Goal: Task Accomplishment & Management: Use online tool/utility

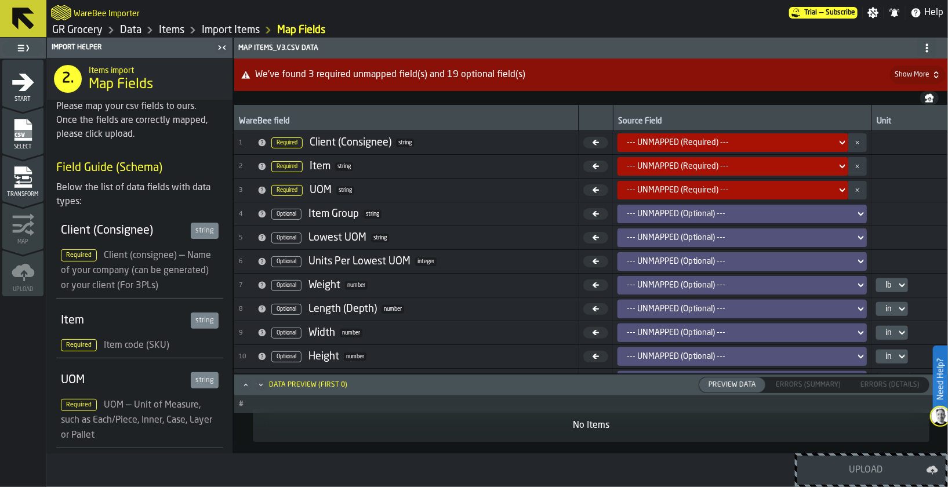
click at [95, 12] on h2 "WareBee Importer" at bounding box center [107, 13] width 66 height 12
click at [83, 31] on link "GR Grocery" at bounding box center [77, 30] width 50 height 13
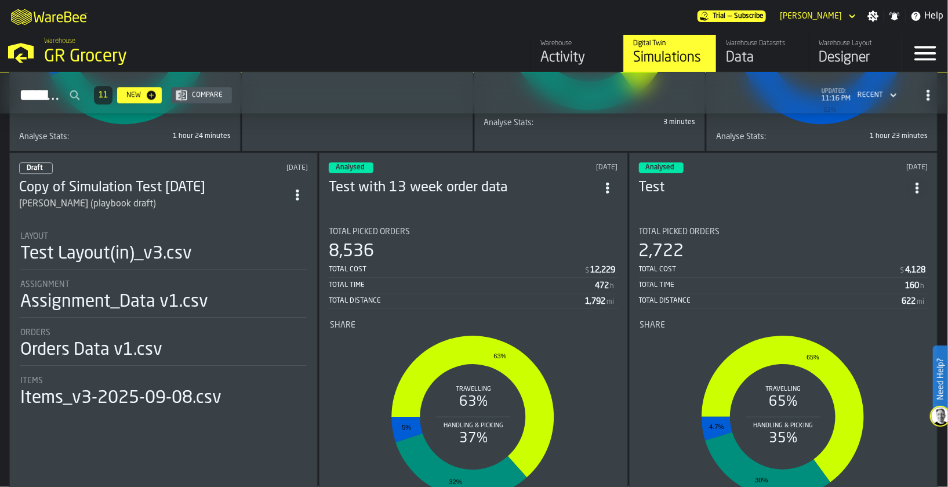
scroll to position [1796, 0]
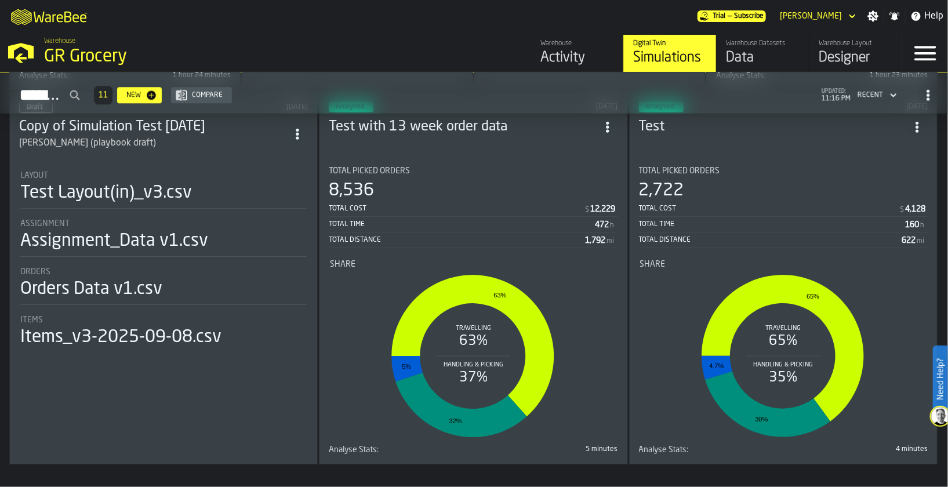
click at [728, 226] on div "Total Time 160 h" at bounding box center [783, 225] width 289 height 14
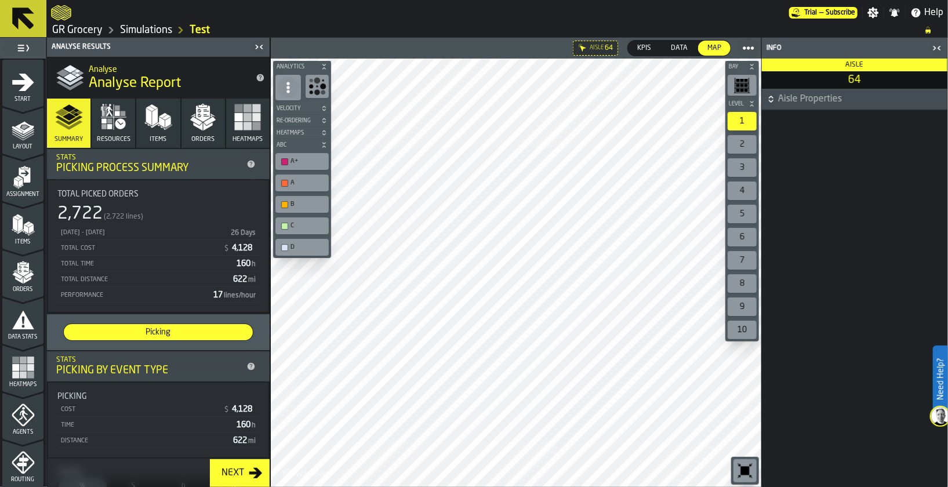
click at [935, 46] on icon "button-toggle-Close me" at bounding box center [934, 48] width 3 height 4
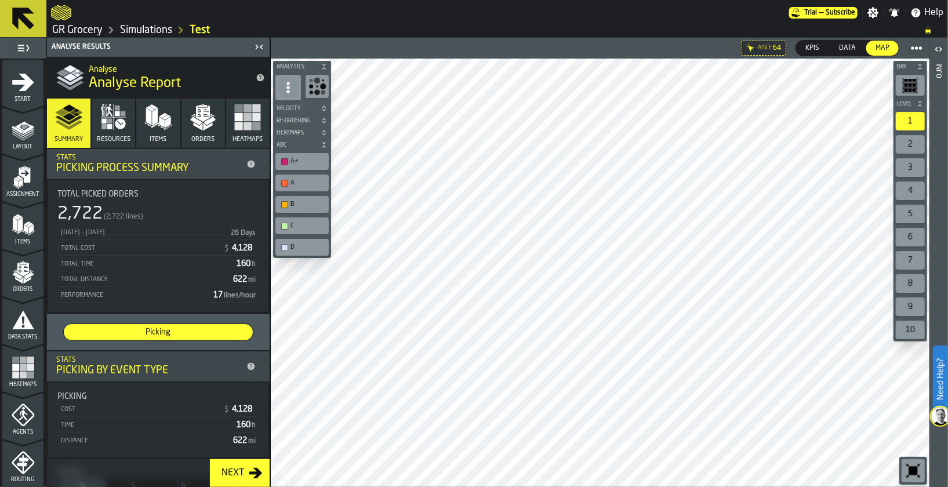
scroll to position [173, 0]
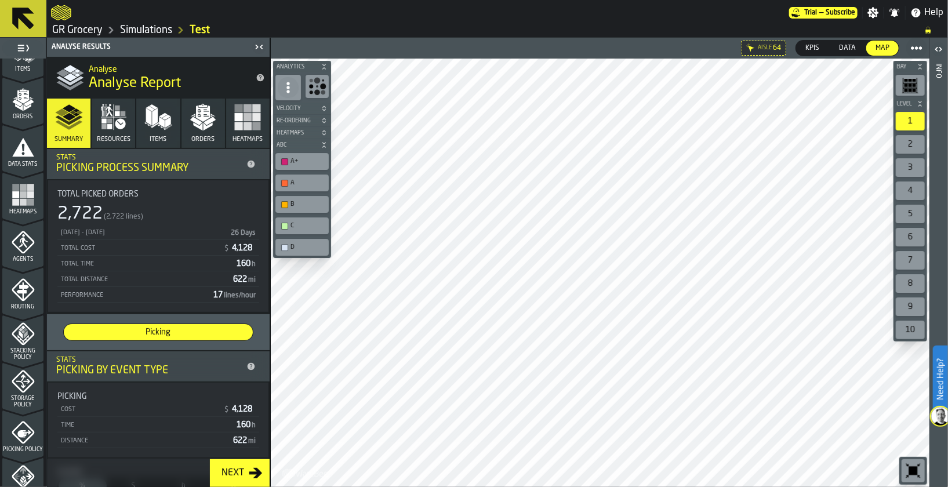
click at [23, 339] on polygon "menu Stacking Policy" at bounding box center [22, 339] width 11 height 8
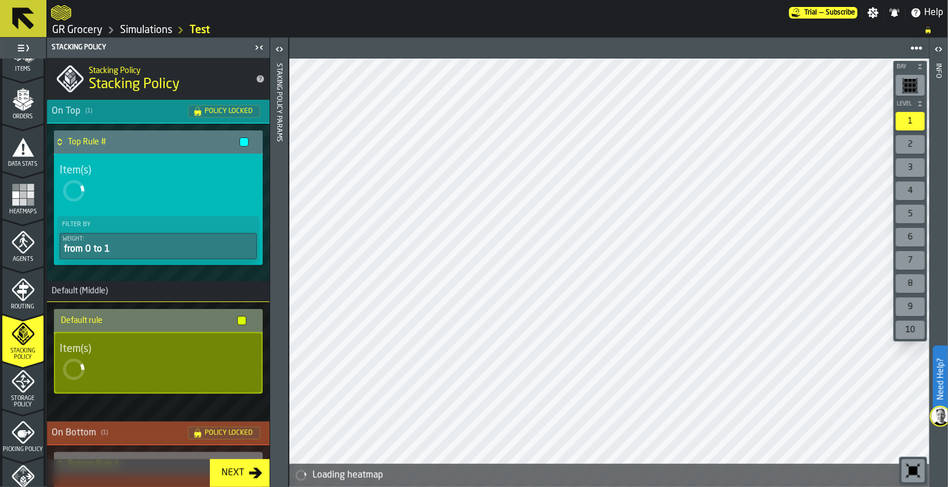
click at [13, 253] on div "Agents" at bounding box center [22, 247] width 41 height 32
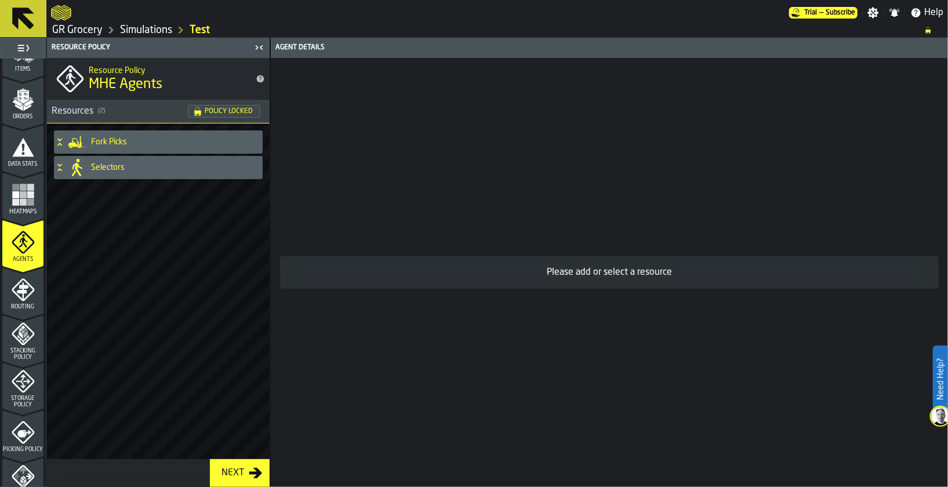
click at [88, 158] on div "Selectors" at bounding box center [156, 167] width 204 height 23
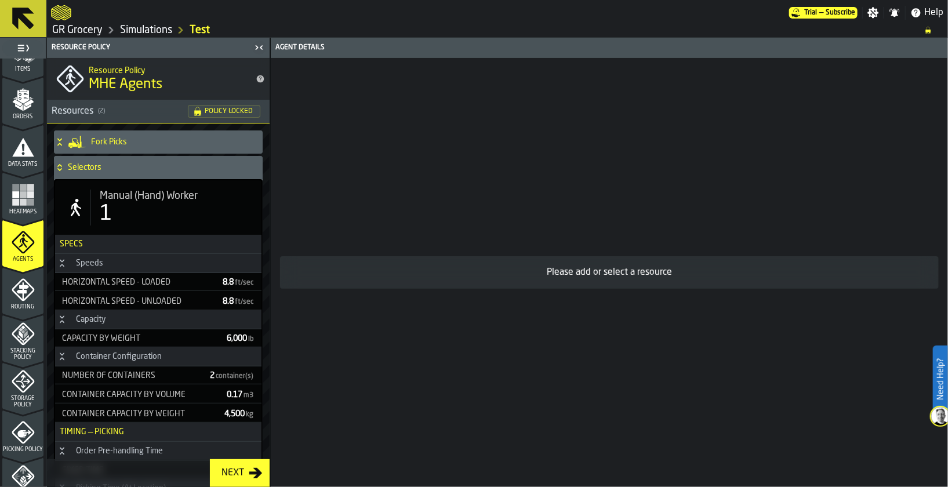
click at [20, 282] on icon "menu Routing" at bounding box center [23, 289] width 23 height 23
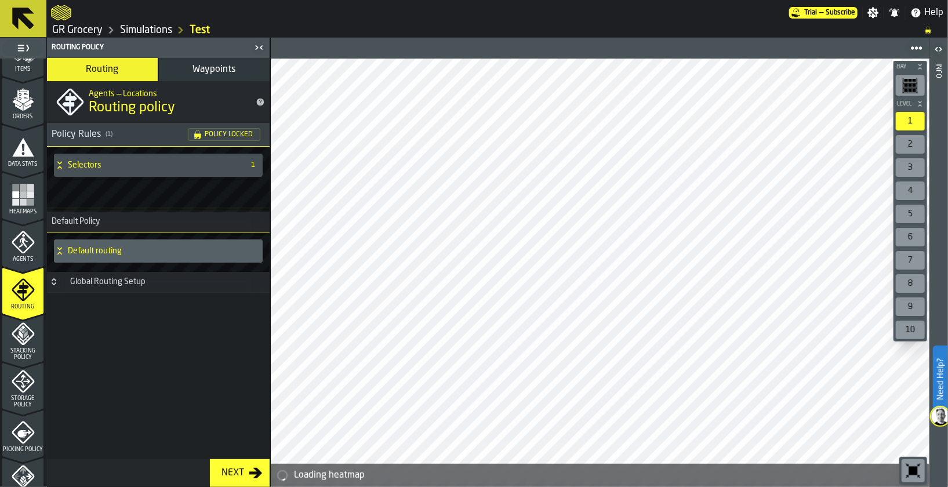
click at [86, 164] on h4 "Selectors" at bounding box center [154, 165] width 172 height 9
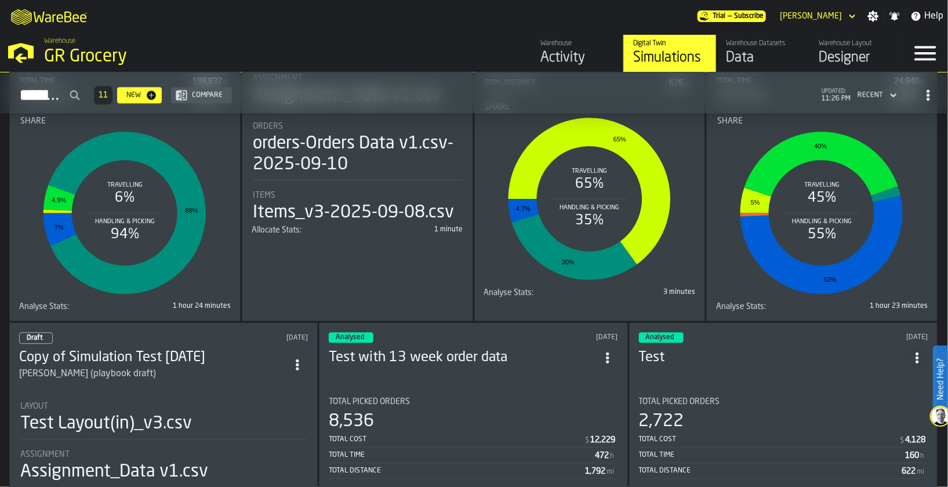
scroll to position [1568, 0]
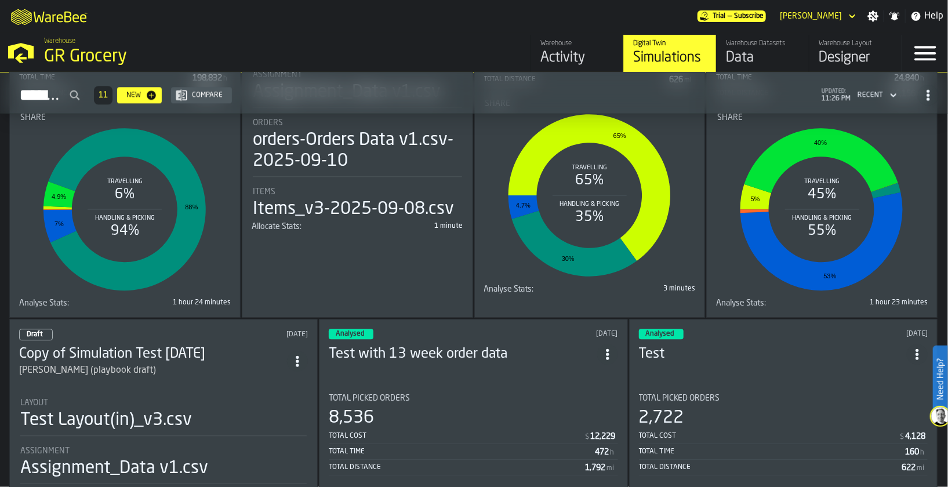
click at [147, 354] on h3 "Copy of Simulation Test [DATE]" at bounding box center [153, 354] width 268 height 19
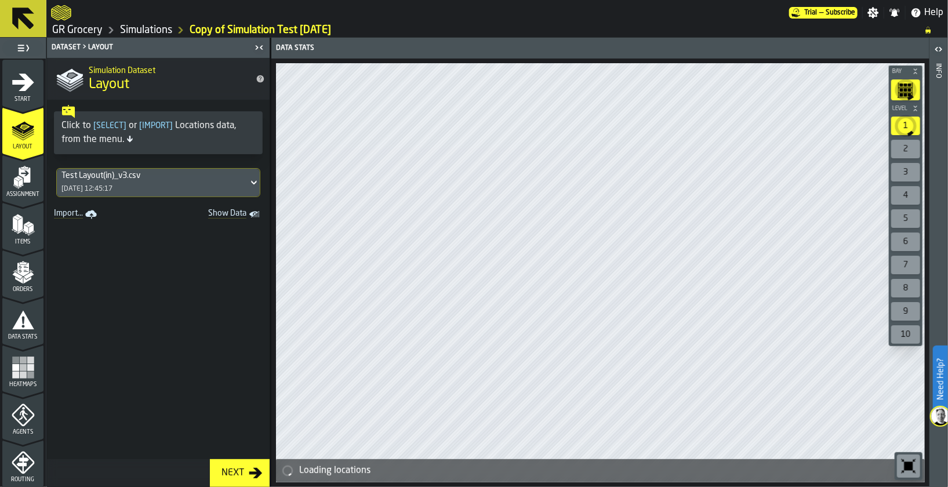
scroll to position [214, 0]
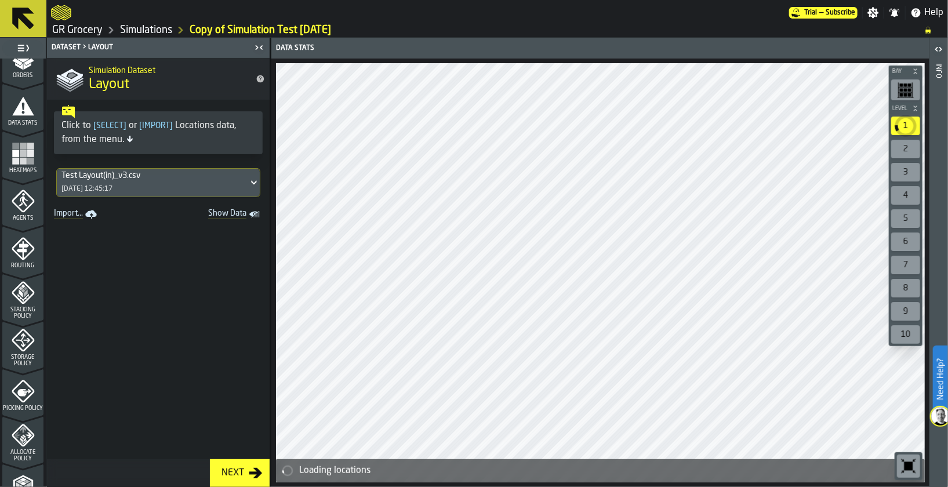
click at [8, 246] on div "Routing" at bounding box center [22, 253] width 41 height 32
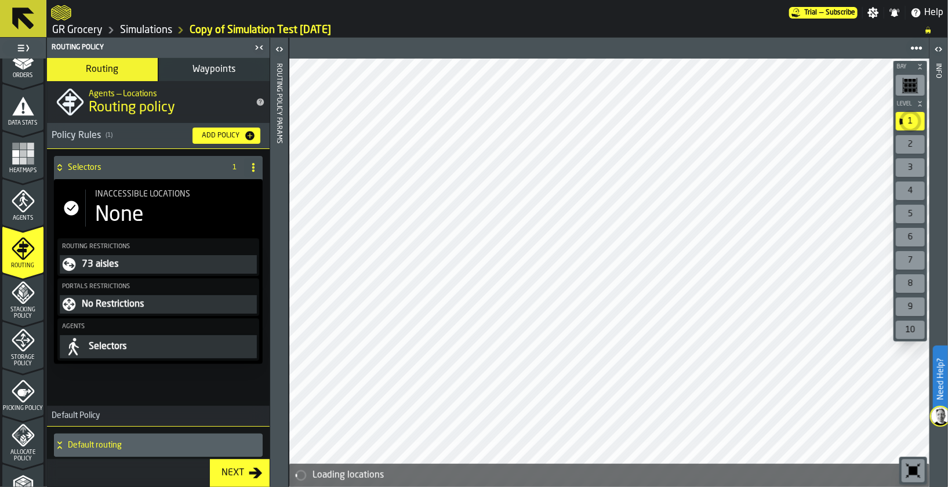
click at [159, 255] on button "73 aisles" at bounding box center [158, 264] width 197 height 19
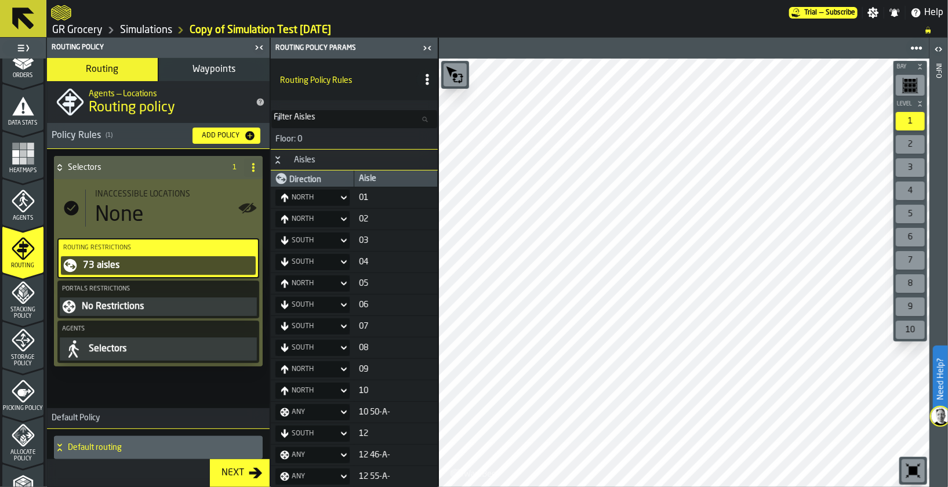
click at [73, 30] on link "GR Grocery" at bounding box center [77, 30] width 50 height 13
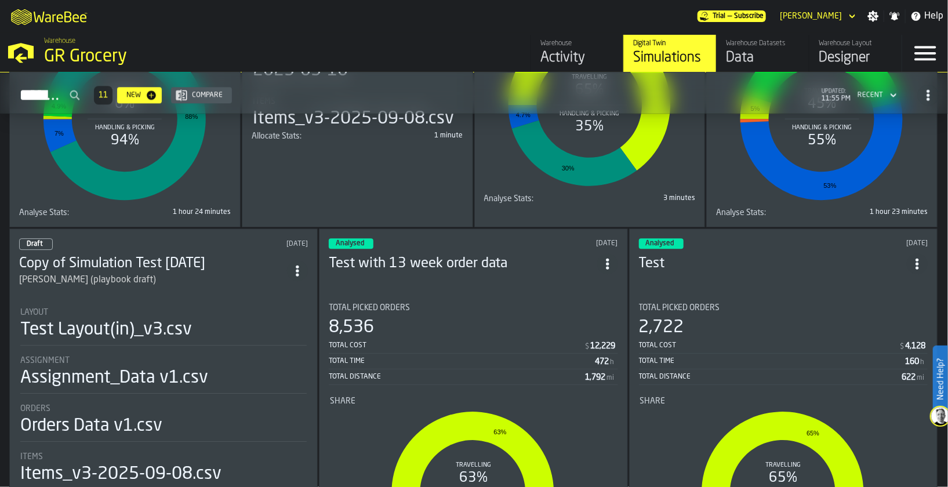
scroll to position [1661, 0]
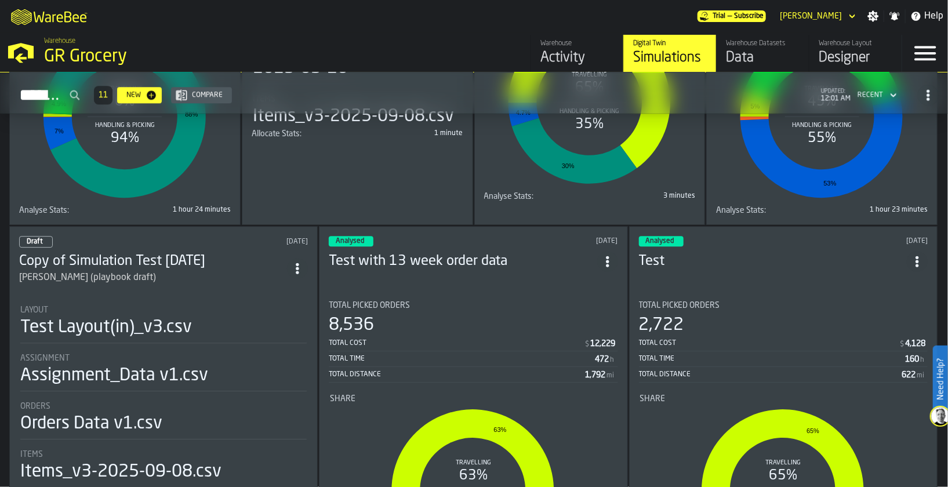
click at [139, 402] on div "Orders" at bounding box center [163, 406] width 286 height 9
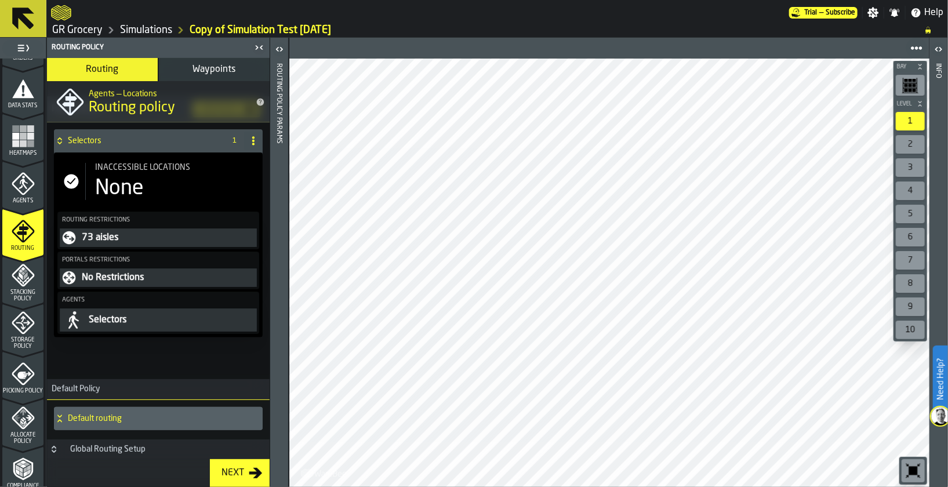
scroll to position [231, 0]
click at [15, 287] on div "Stacking Policy" at bounding box center [22, 283] width 41 height 38
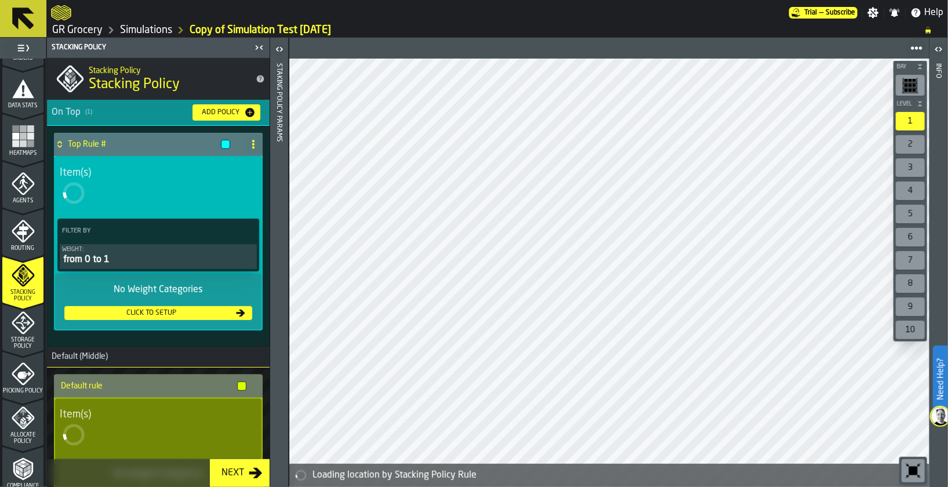
click at [222, 116] on div "Add Policy" at bounding box center [220, 112] width 47 height 8
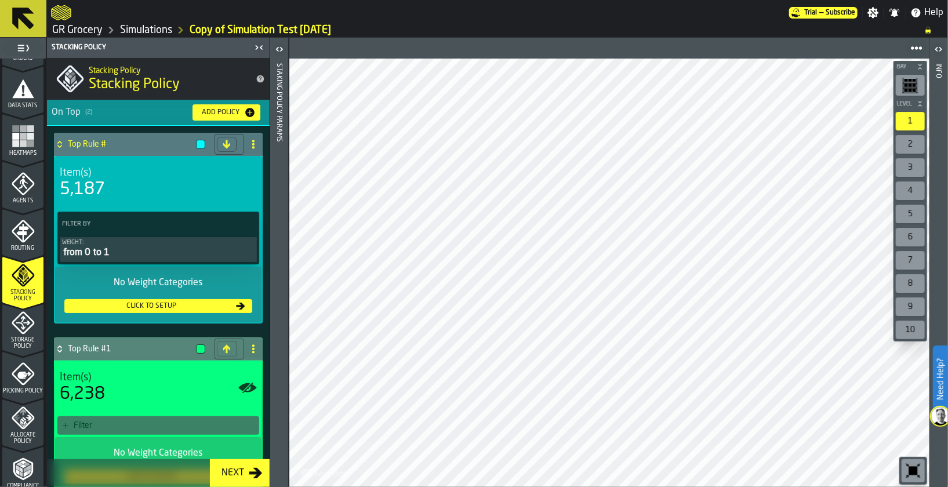
click at [223, 113] on div "Add Policy" at bounding box center [220, 112] width 47 height 8
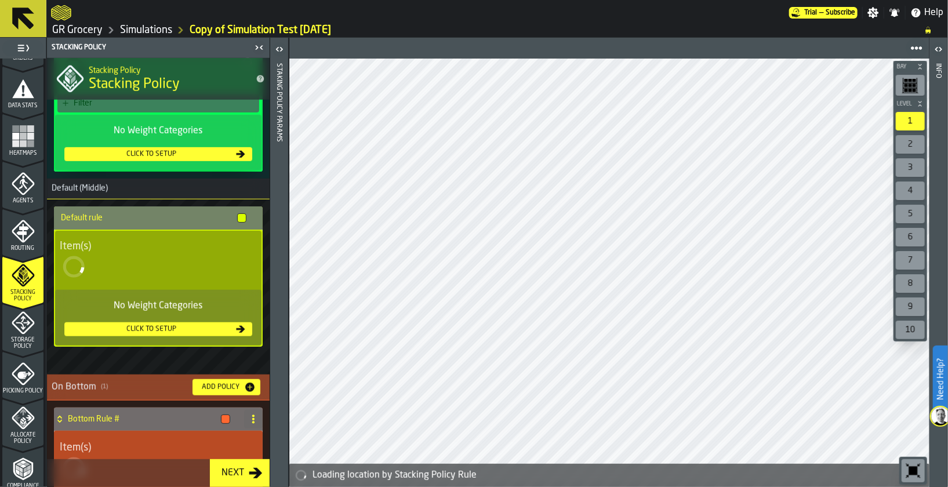
scroll to position [467, 0]
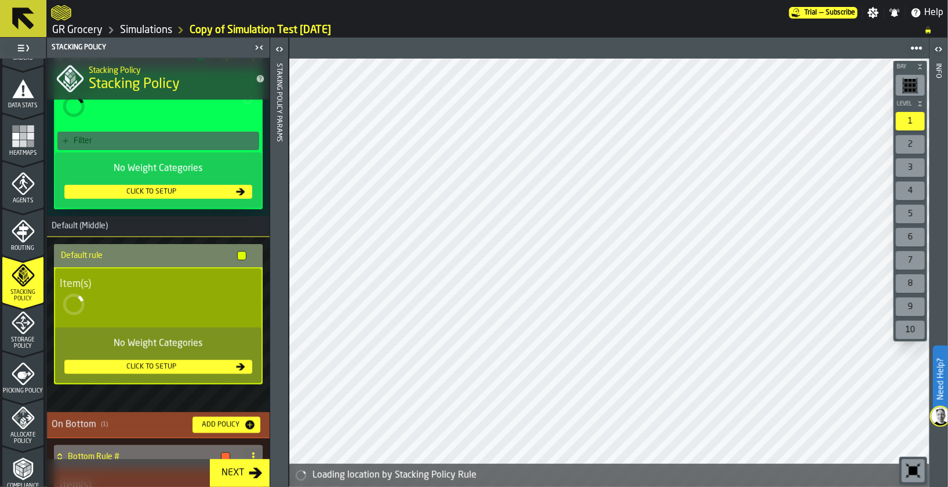
click at [154, 279] on div "Item(s)" at bounding box center [158, 284] width 197 height 13
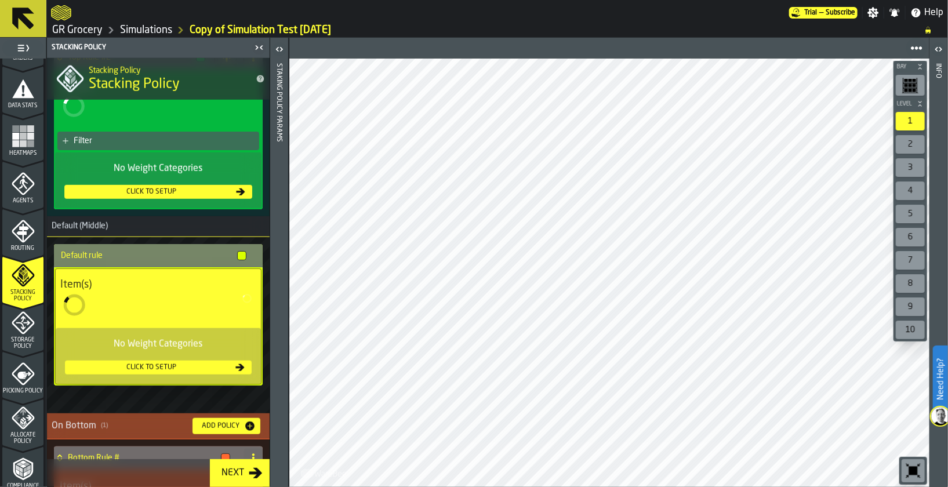
click at [249, 364] on div "No Weight Categories Click to setup" at bounding box center [158, 356] width 205 height 56
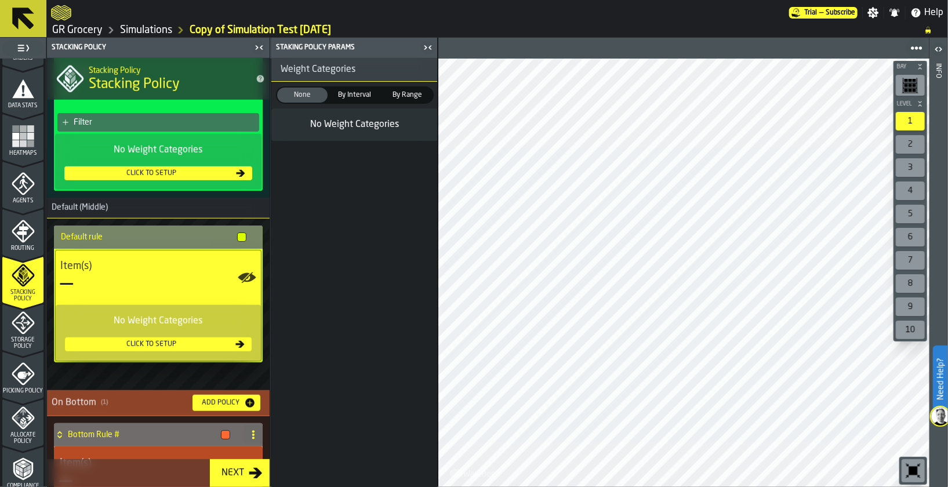
scroll to position [154, 0]
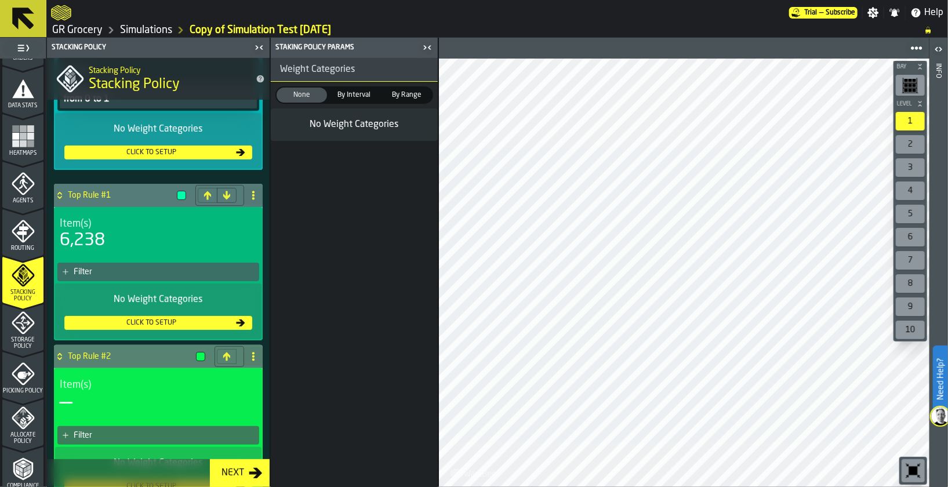
click at [252, 353] on circle at bounding box center [253, 353] width 2 height 2
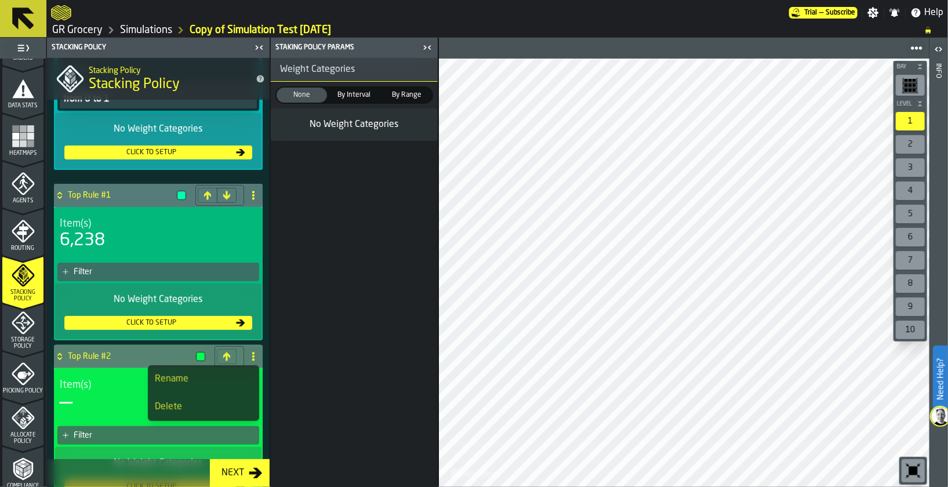
click at [195, 406] on div "Delete" at bounding box center [203, 407] width 97 height 14
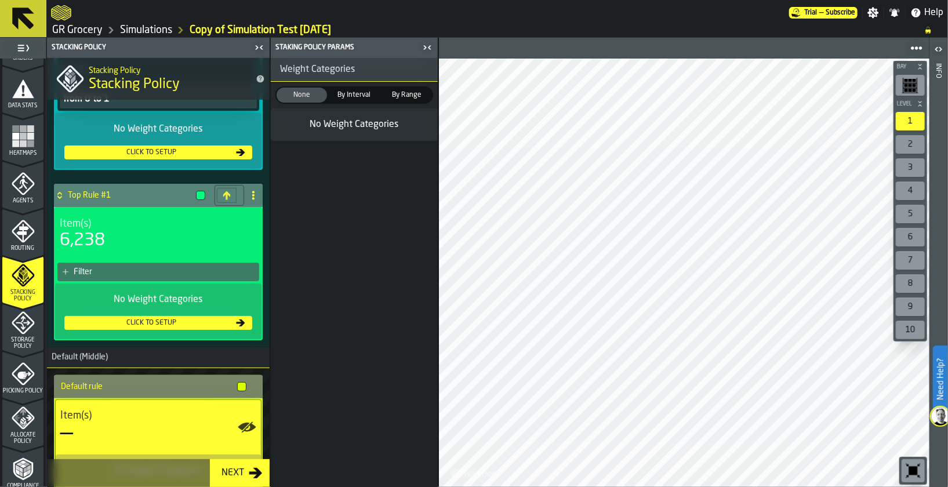
click at [251, 196] on icon at bounding box center [253, 195] width 9 height 9
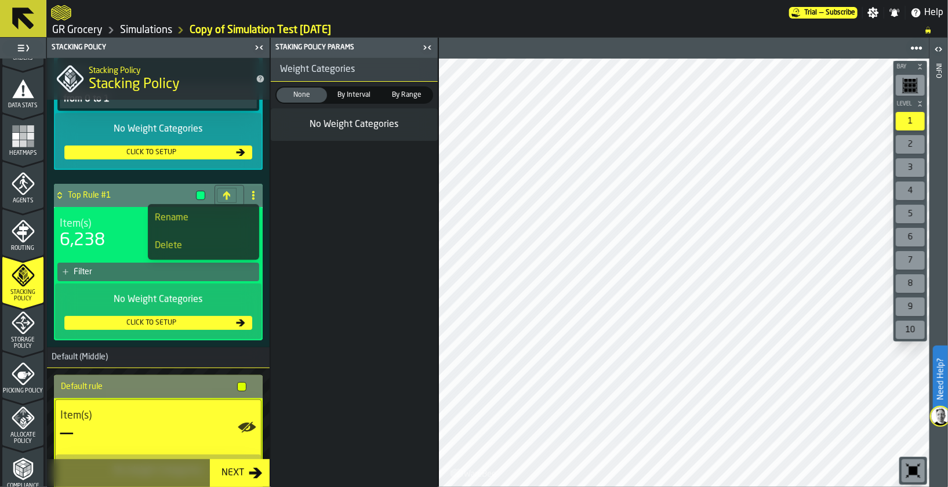
click at [198, 247] on div "Delete" at bounding box center [203, 246] width 97 height 14
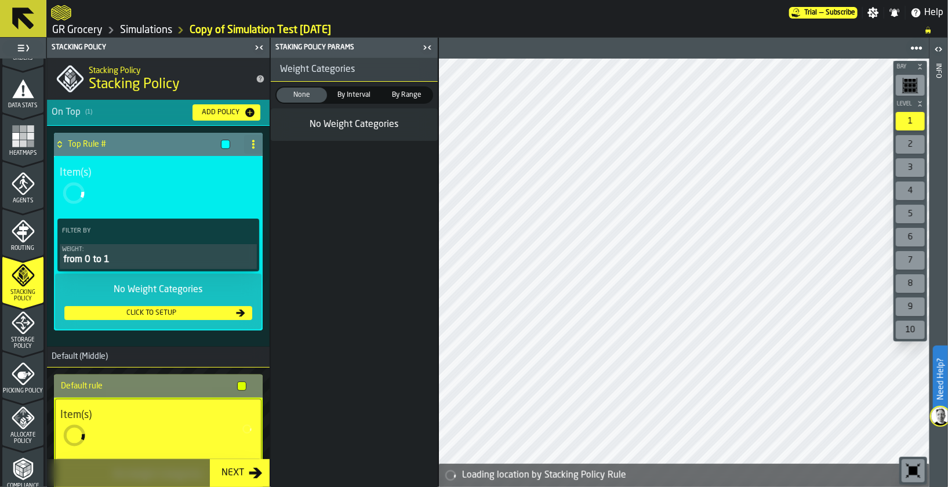
scroll to position [1, 0]
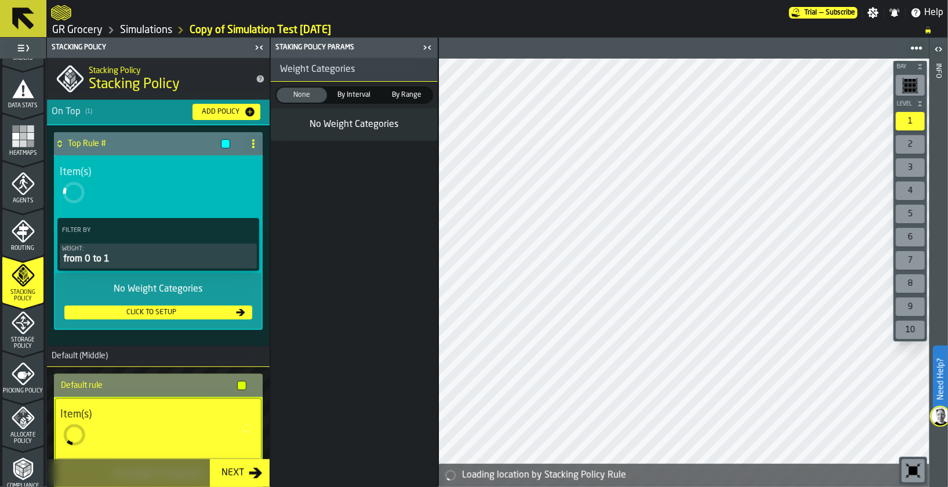
click at [222, 117] on div "Add Policy" at bounding box center [226, 112] width 59 height 12
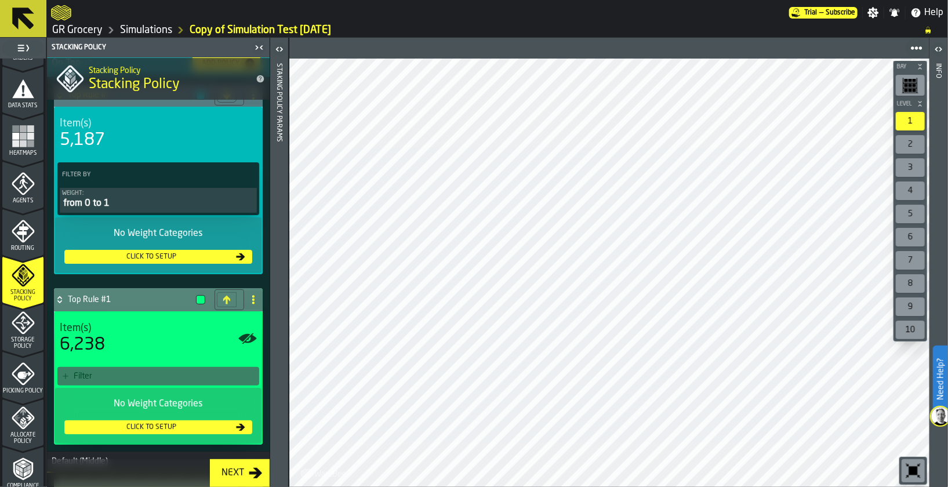
scroll to position [48, 0]
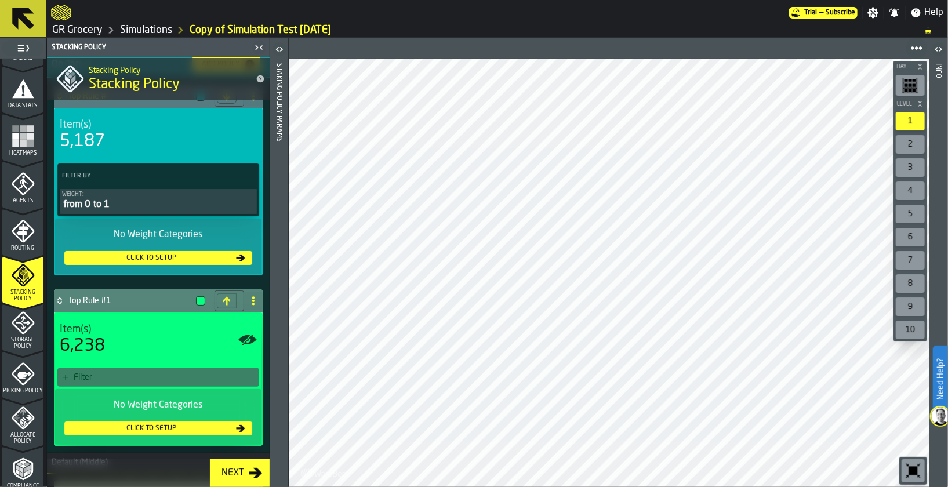
click at [161, 374] on div "Filter" at bounding box center [164, 377] width 181 height 9
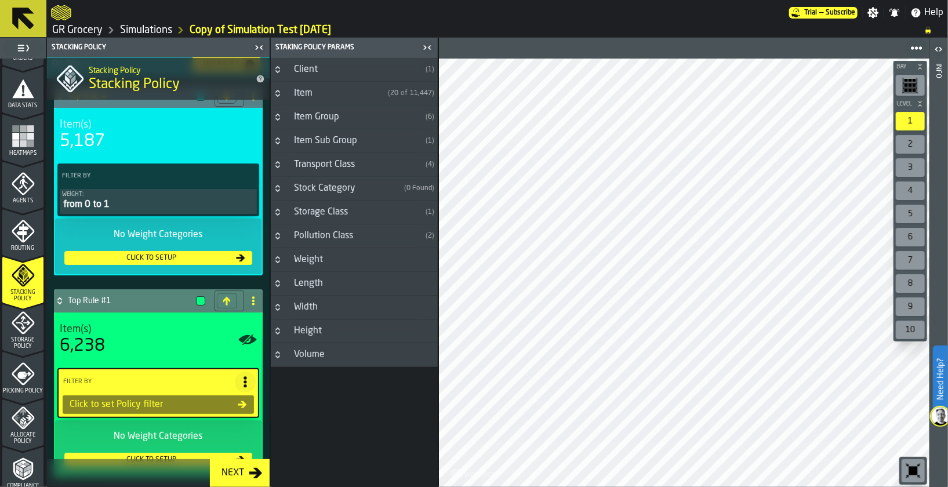
scroll to position [0, 0]
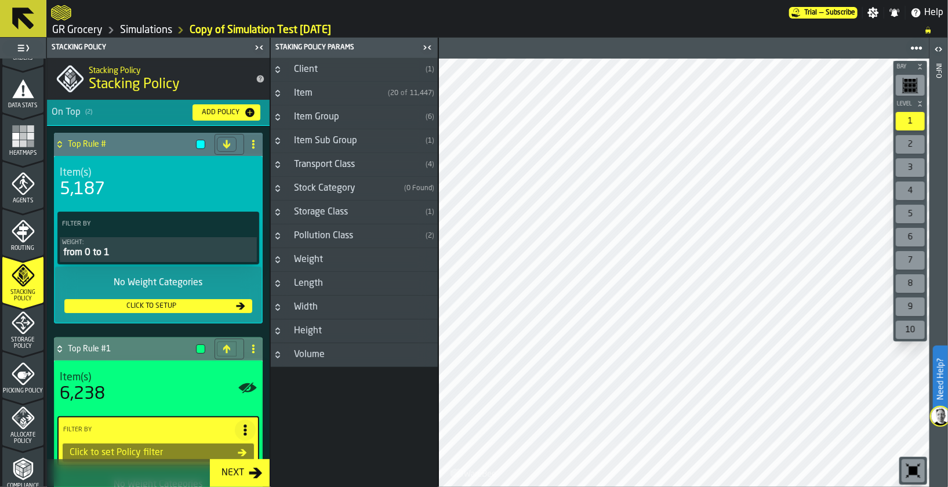
click at [312, 261] on div "Weight" at bounding box center [308, 260] width 43 height 14
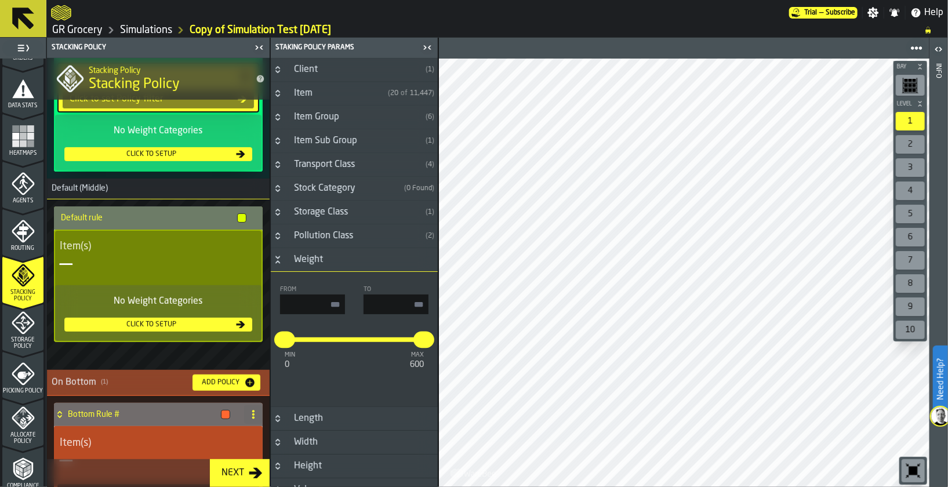
scroll to position [561, 0]
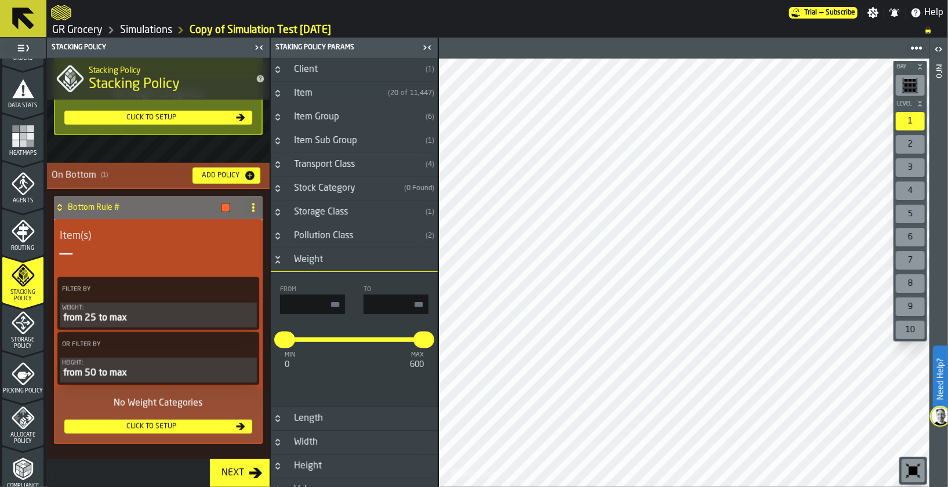
click at [20, 332] on icon "menu Storage Policy" at bounding box center [23, 323] width 23 height 23
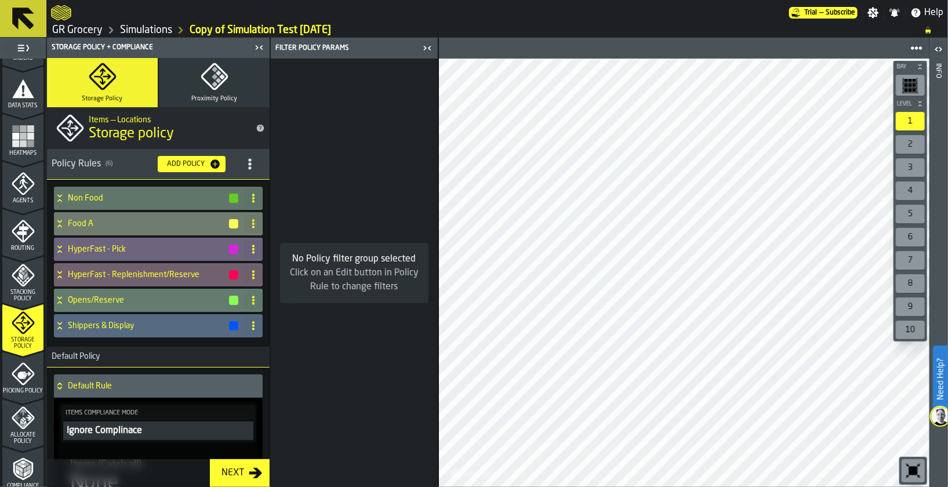
click at [428, 43] on icon "button-toggle-Close me" at bounding box center [427, 48] width 14 height 14
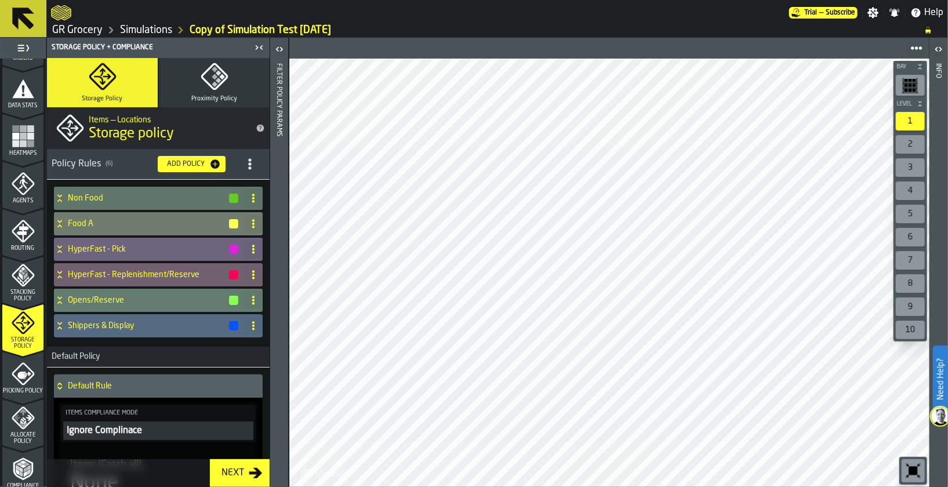
click at [181, 162] on div "Add Policy" at bounding box center [185, 164] width 47 height 8
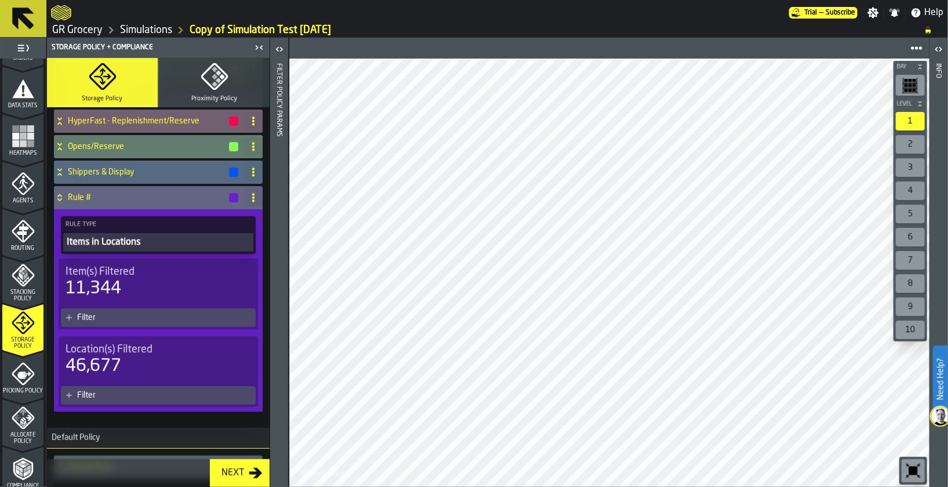
scroll to position [146, 0]
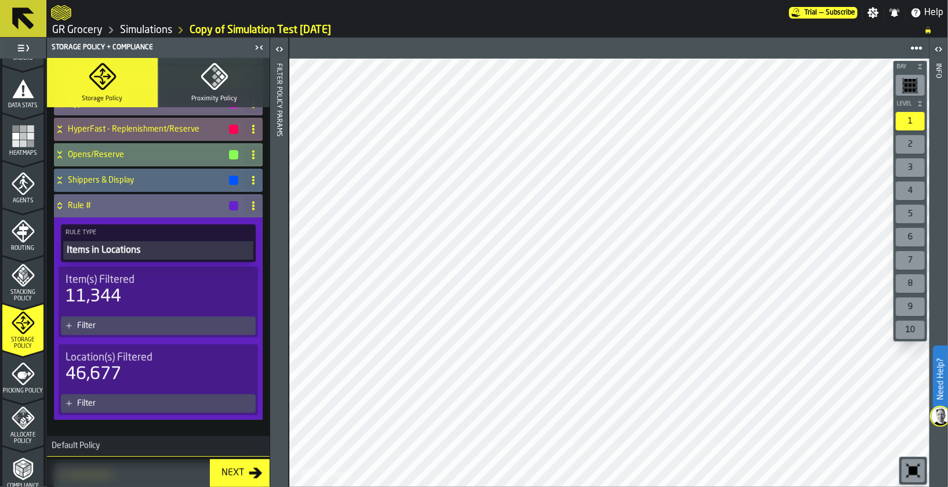
click at [195, 248] on div "Items in Locations" at bounding box center [159, 251] width 186 height 14
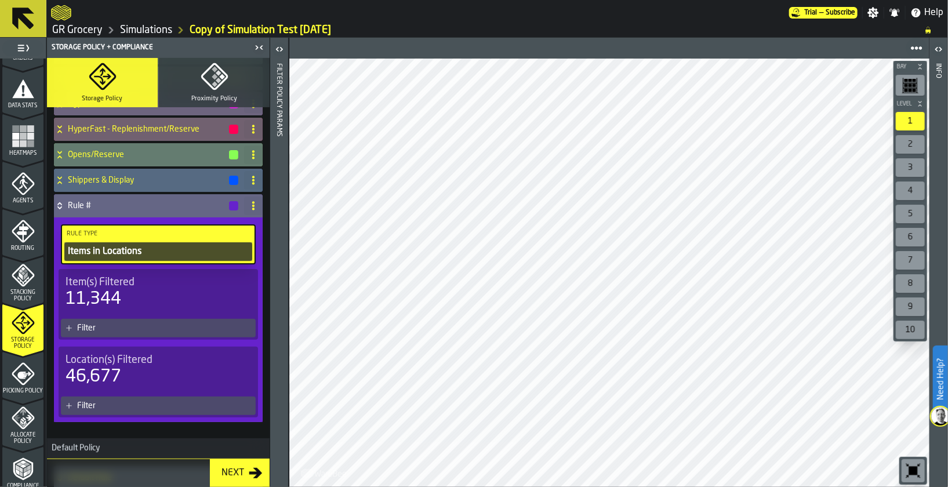
click at [129, 252] on div "Items in Locations" at bounding box center [158, 252] width 183 height 14
click at [249, 205] on icon at bounding box center [253, 205] width 9 height 9
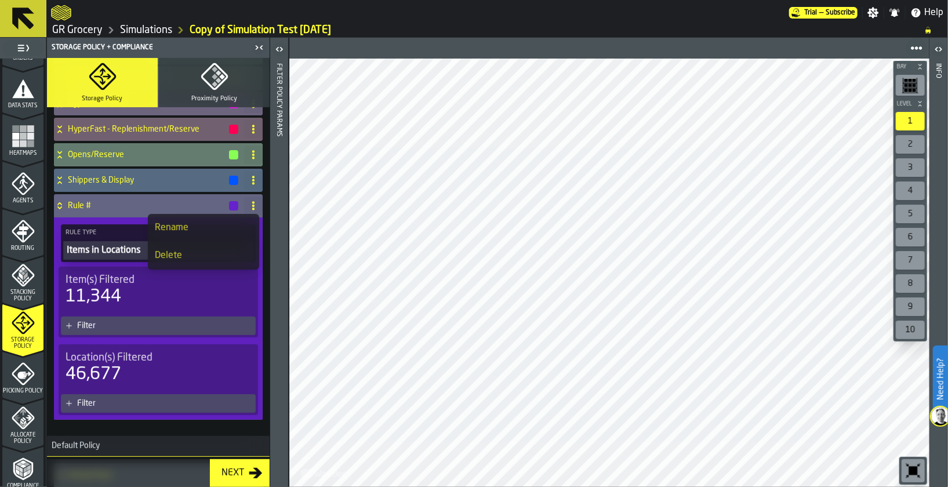
click at [249, 205] on icon at bounding box center [253, 205] width 9 height 9
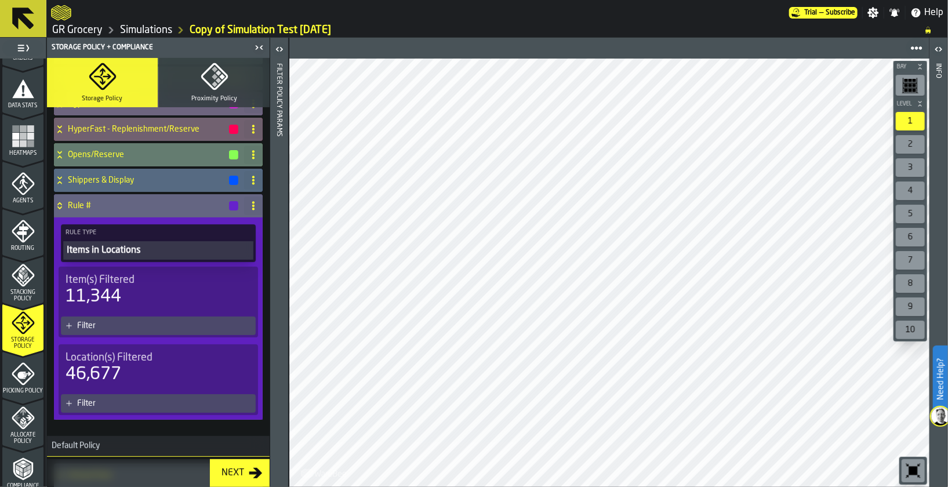
click at [249, 205] on icon at bounding box center [253, 205] width 9 height 9
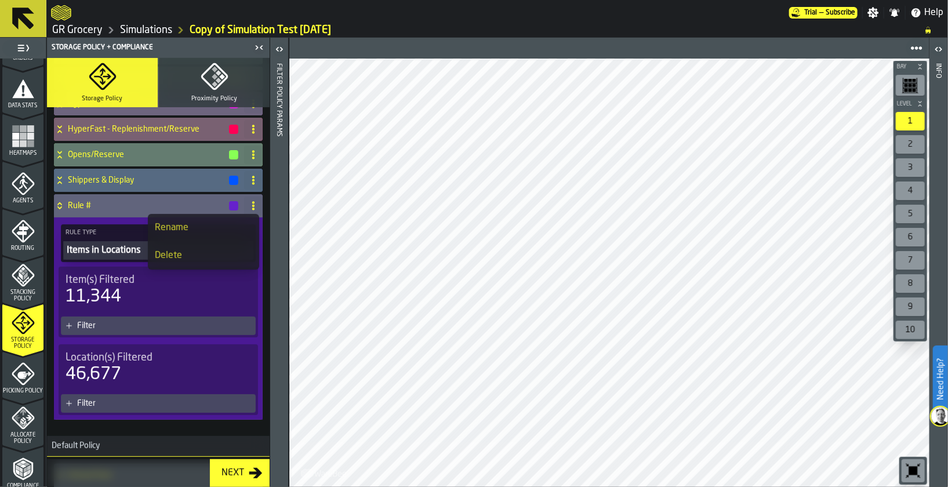
click at [127, 130] on h4 "HyperFast - Replenishment/Reserve" at bounding box center [148, 129] width 160 height 9
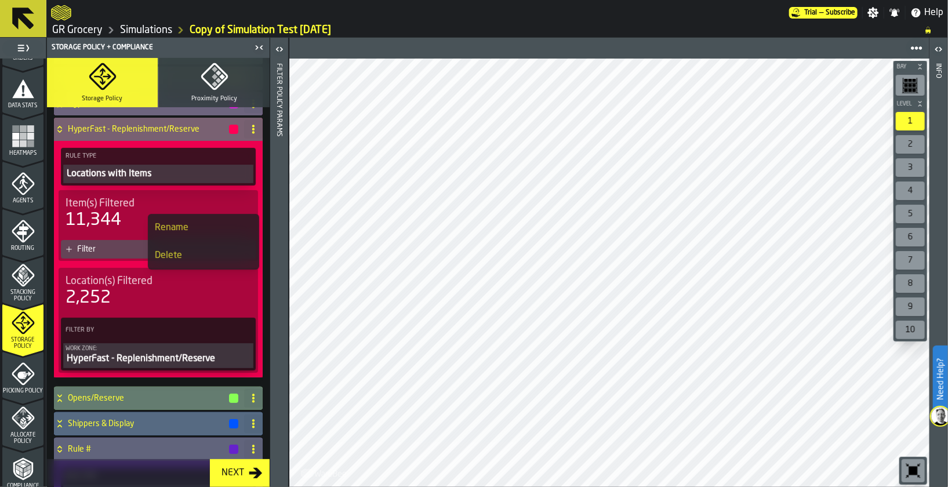
click at [113, 361] on div "HyperFast - Replenishment/Reserve" at bounding box center [159, 359] width 186 height 14
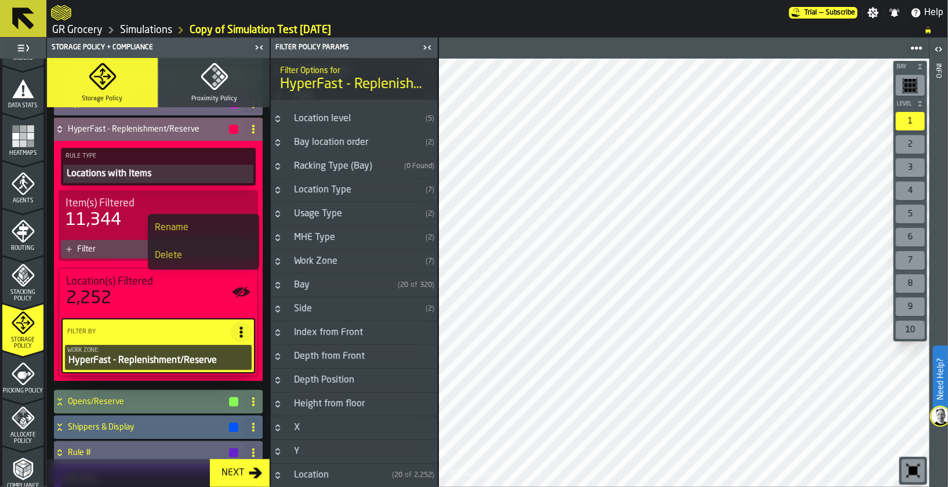
scroll to position [89, 0]
click at [282, 259] on button "Button-Work Zone-closed" at bounding box center [278, 260] width 14 height 9
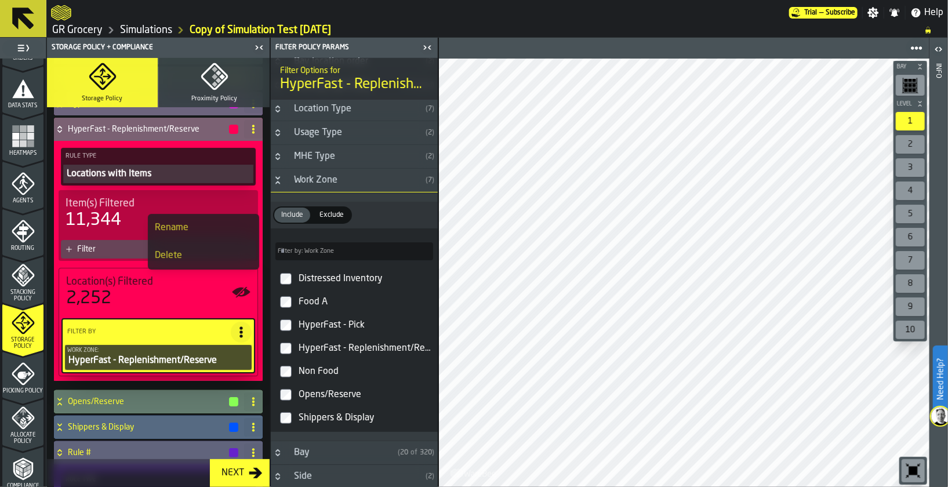
scroll to position [169, 0]
click at [425, 48] on icon "button-toggle-Close me" at bounding box center [427, 48] width 14 height 14
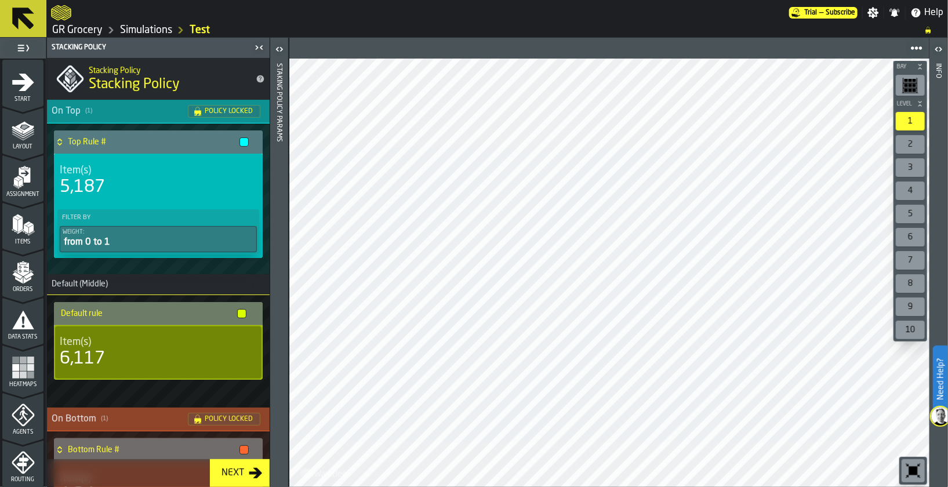
scroll to position [173, 0]
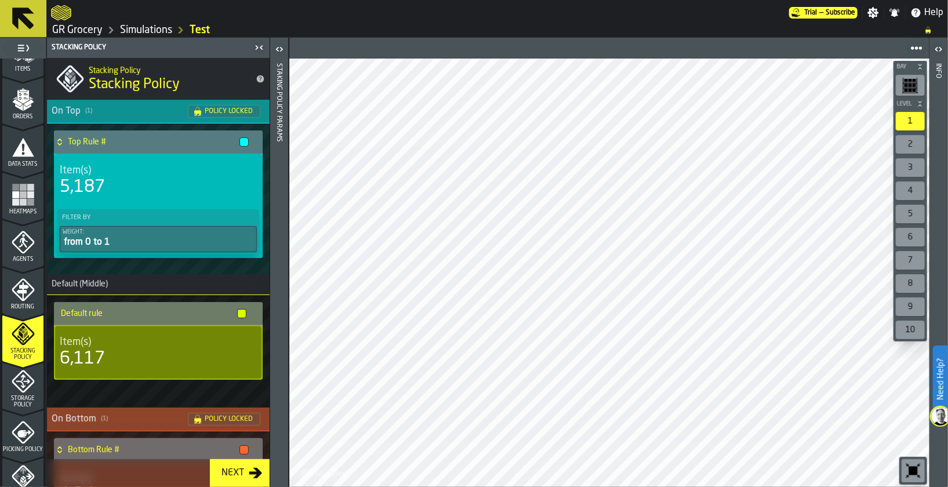
click at [19, 379] on icon "menu Storage Policy" at bounding box center [23, 381] width 23 height 23
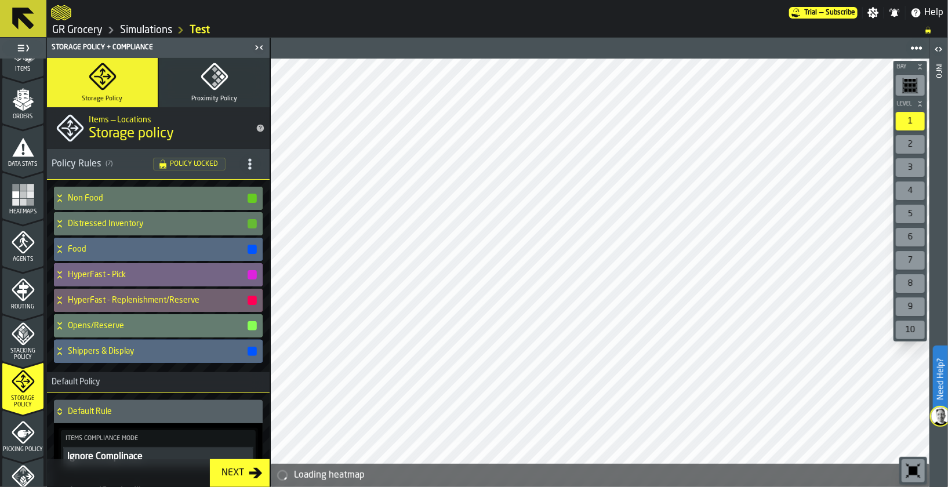
click at [98, 282] on div "HyperFast - Pick" at bounding box center [156, 274] width 204 height 23
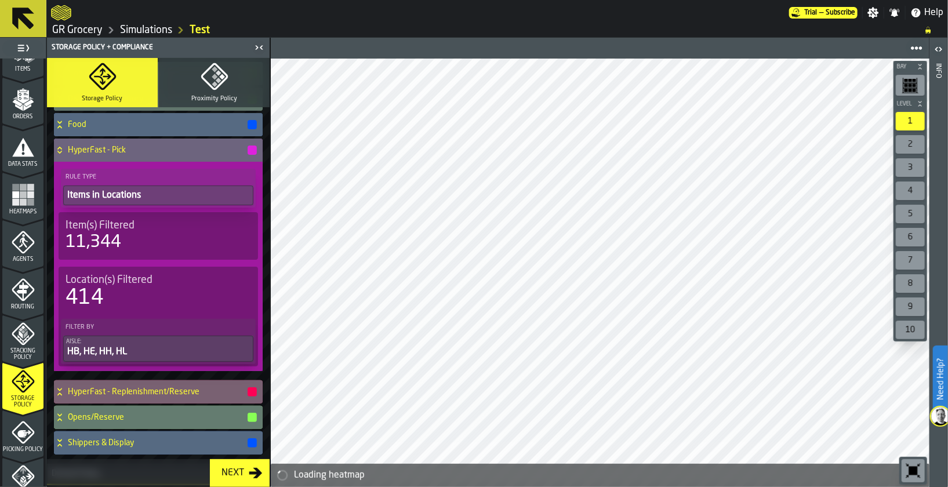
scroll to position [126, 0]
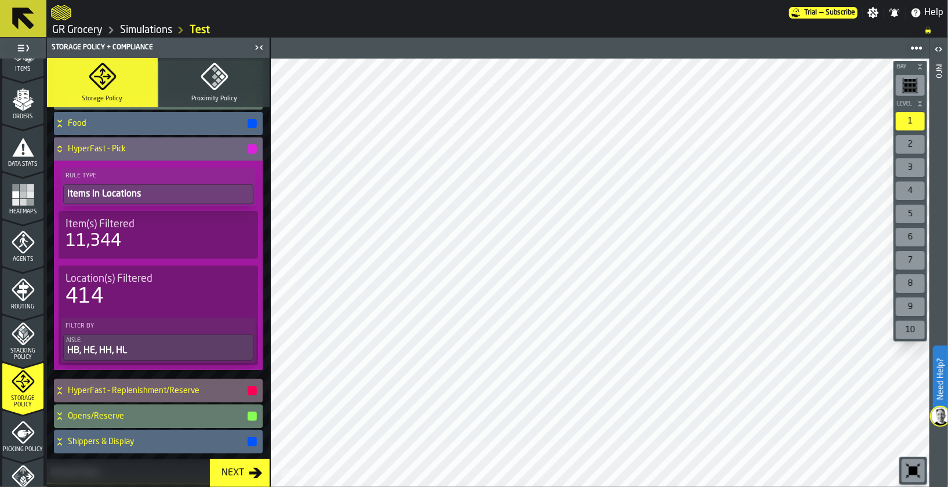
click at [139, 33] on link "Simulations" at bounding box center [146, 30] width 52 height 13
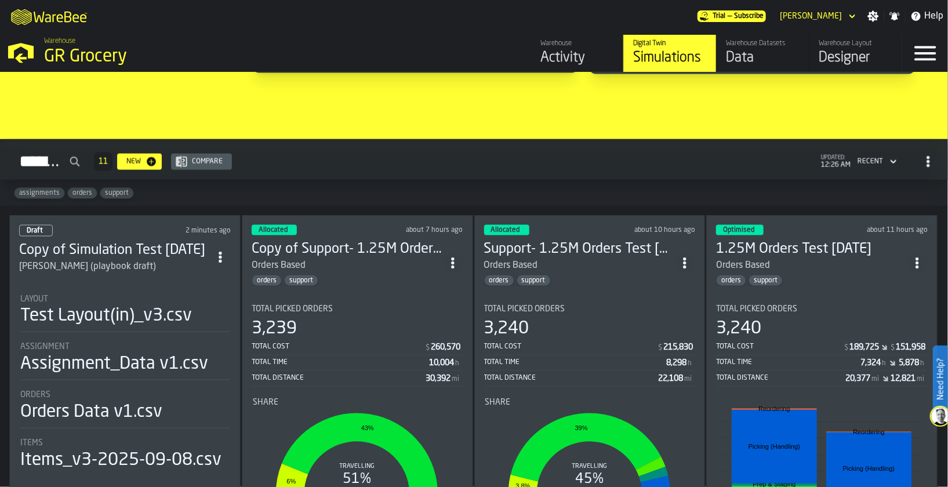
scroll to position [924, 0]
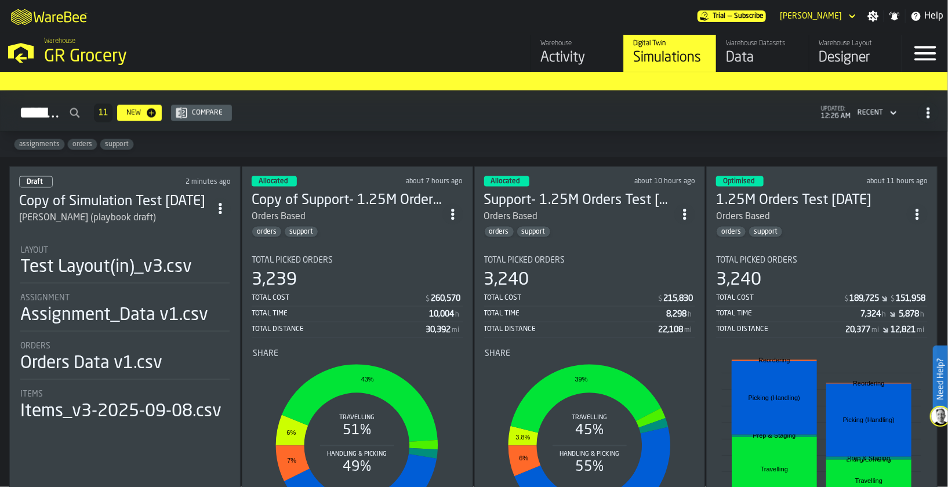
click at [335, 291] on div "Total Cost $ 260,570 Total Time 10,004 h Total Distance 30,392 mi" at bounding box center [358, 314] width 212 height 47
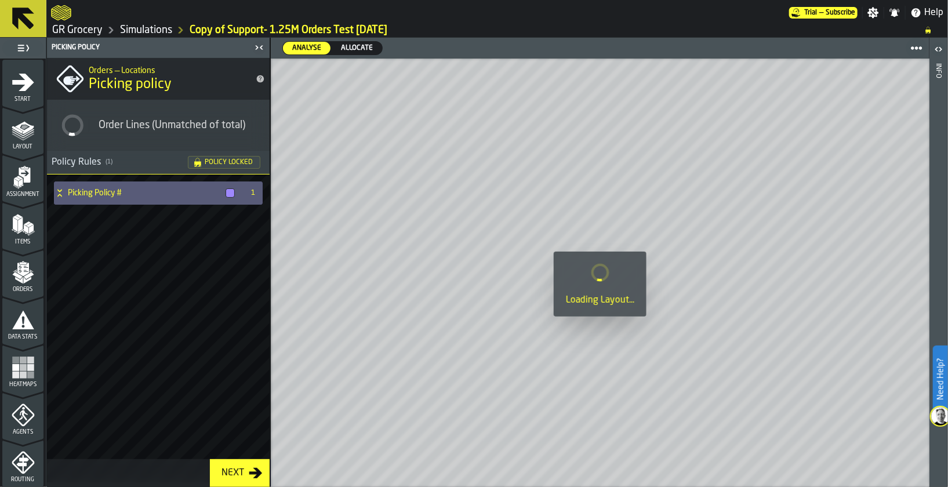
scroll to position [427, 0]
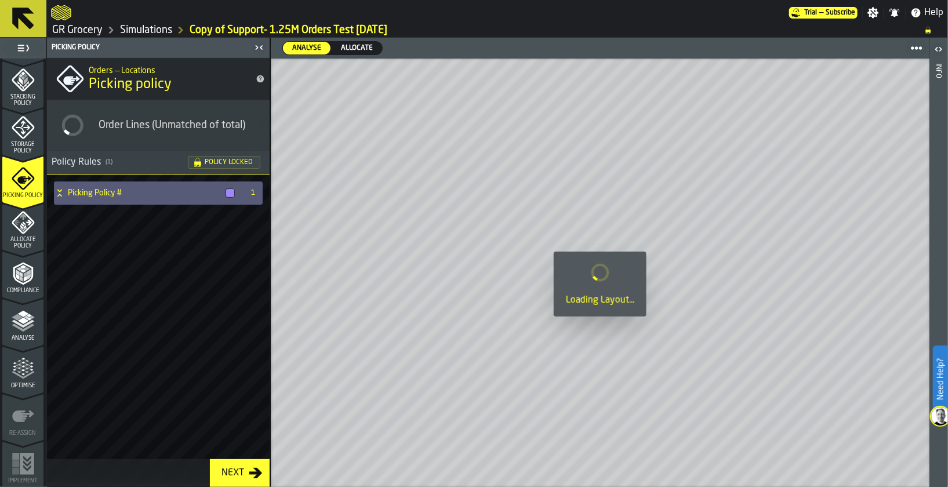
click at [24, 133] on icon "menu Storage Policy" at bounding box center [23, 127] width 23 height 23
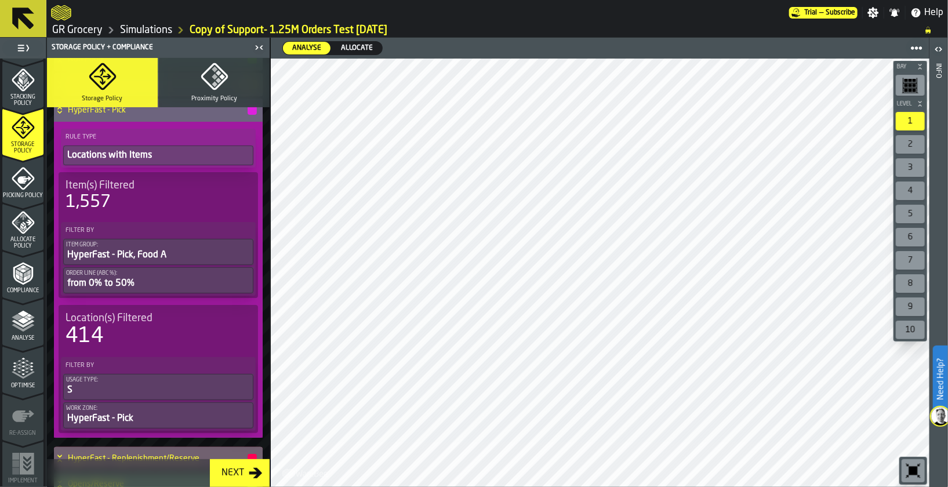
scroll to position [0, 0]
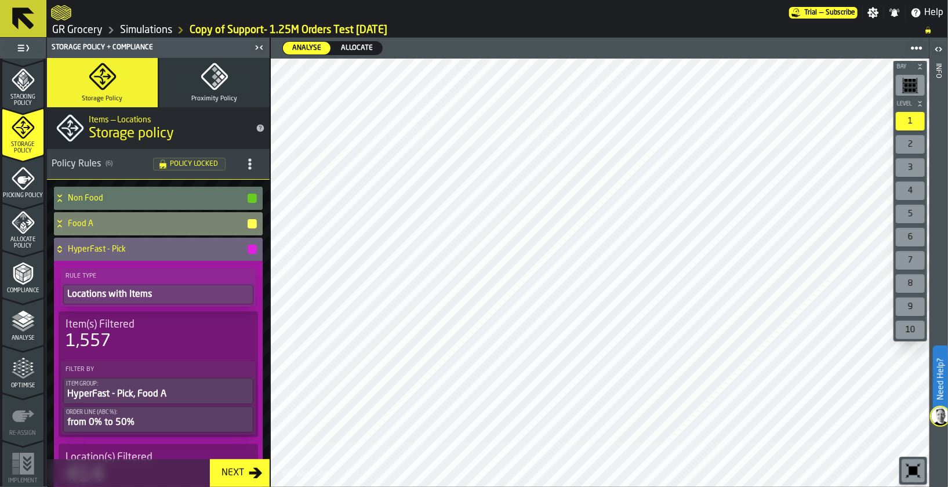
click at [158, 220] on h4 "Food A" at bounding box center [157, 223] width 179 height 9
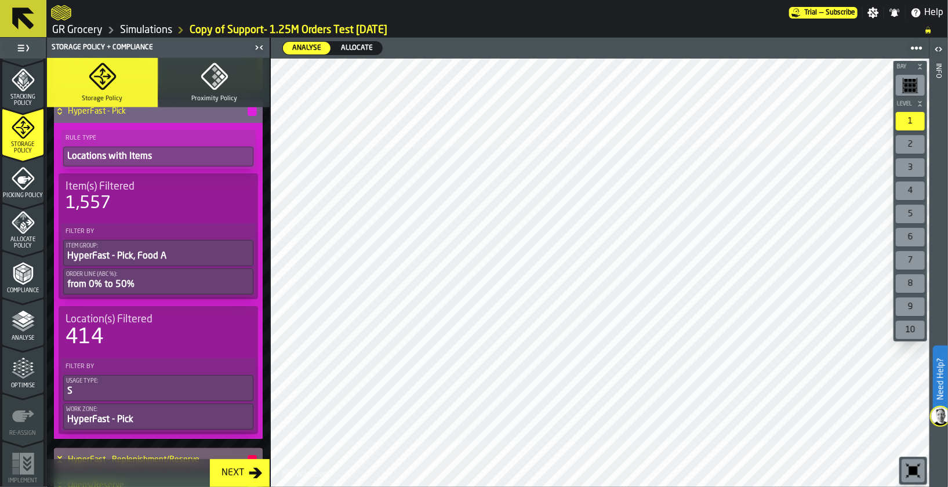
scroll to position [485, 0]
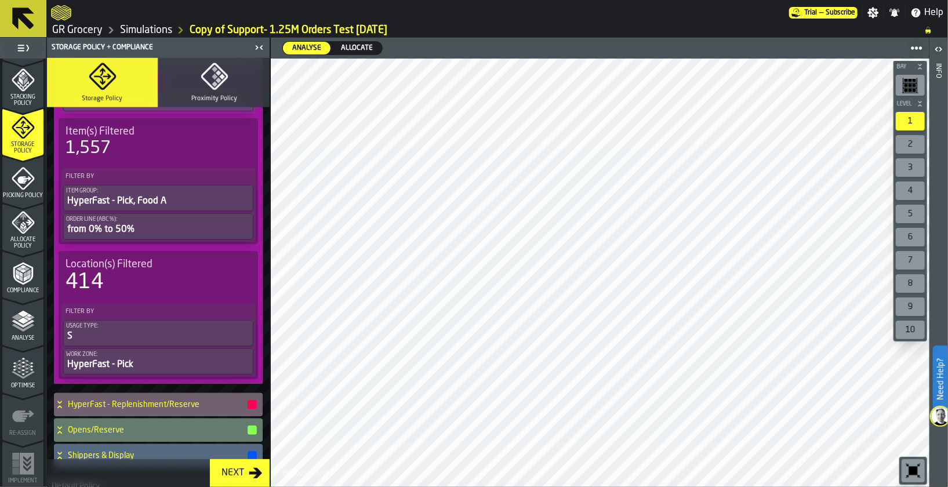
click at [12, 174] on icon "menu Picking Policy" at bounding box center [23, 178] width 23 height 23
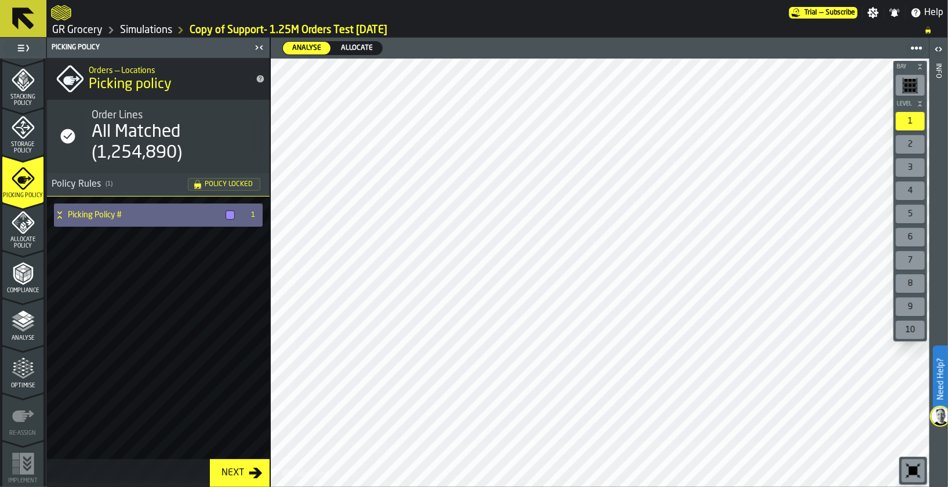
click at [61, 213] on icon at bounding box center [60, 214] width 12 height 9
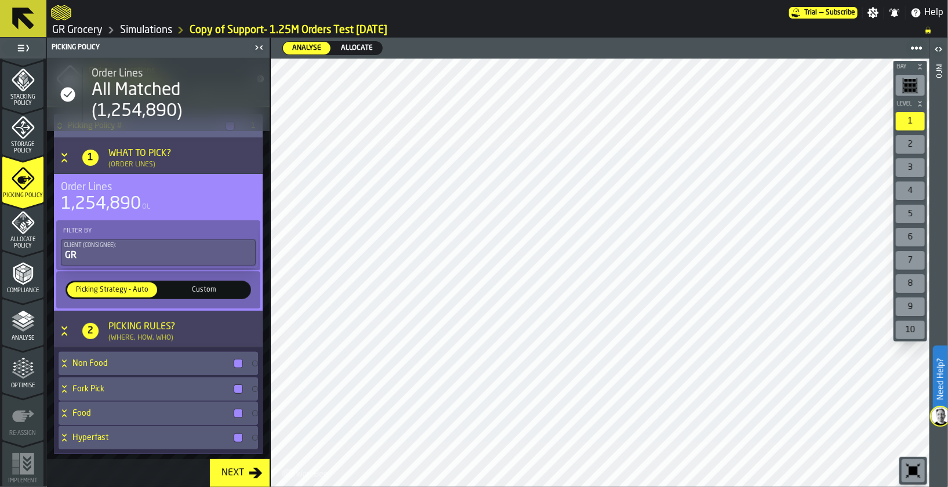
scroll to position [98, 0]
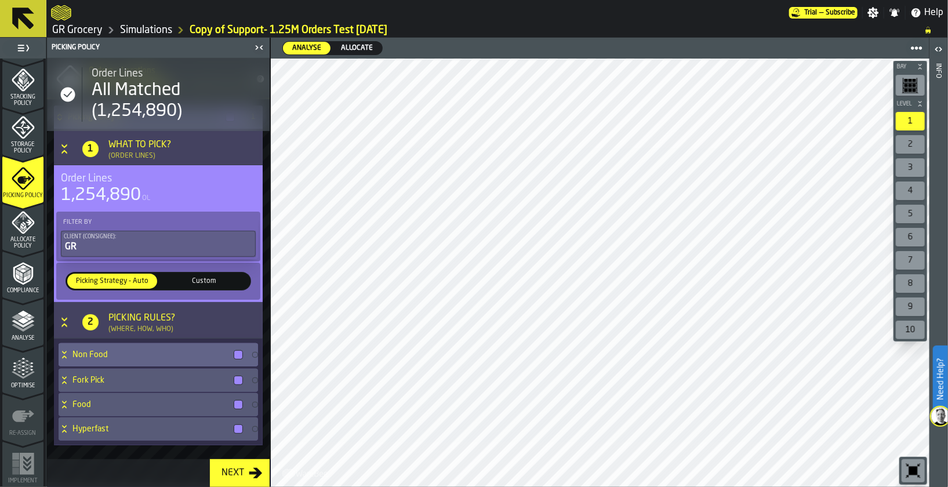
click at [107, 357] on h4 "Non Food" at bounding box center [150, 354] width 157 height 9
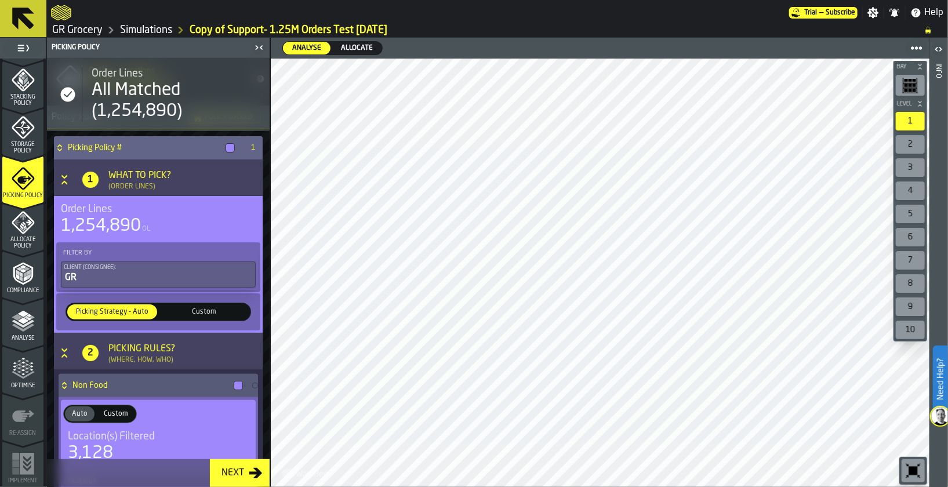
scroll to position [402, 0]
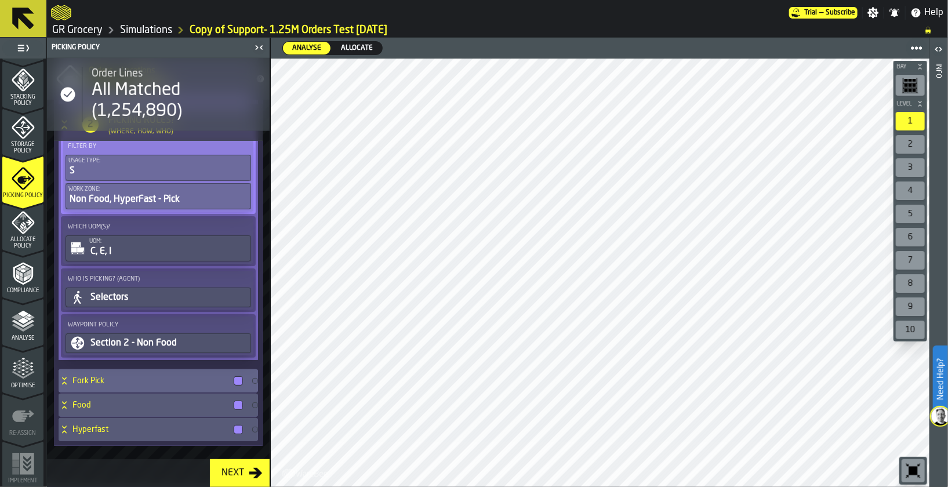
click at [122, 378] on h4 "Fork Pick" at bounding box center [150, 380] width 157 height 9
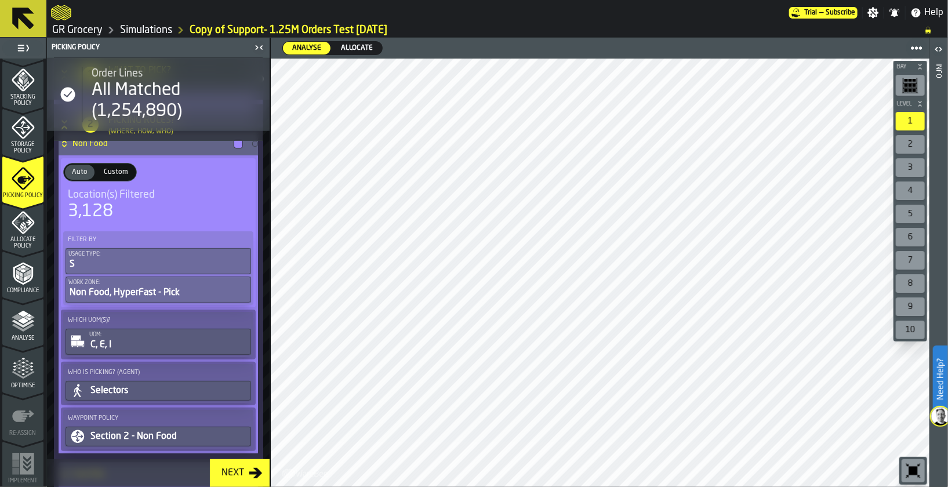
scroll to position [312, 0]
